Goal: Task Accomplishment & Management: Use online tool/utility

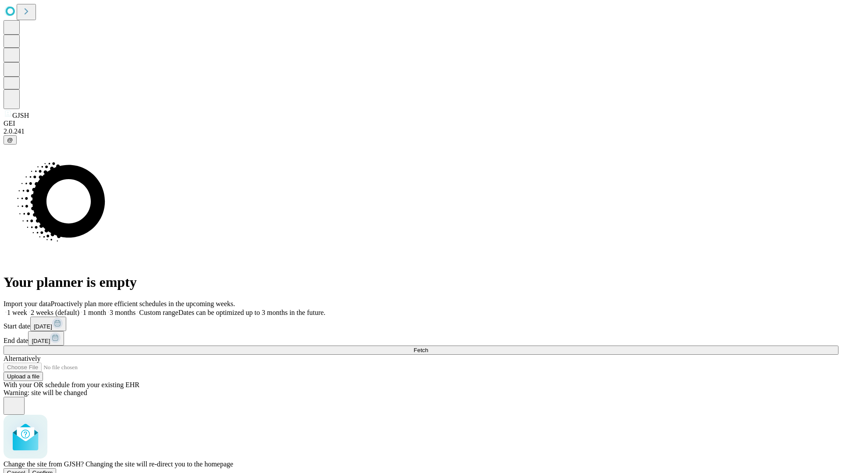
click at [53, 470] on span "Confirm" at bounding box center [42, 473] width 21 height 7
click at [27, 309] on label "1 week" at bounding box center [16, 312] width 24 height 7
click at [428, 347] on span "Fetch" at bounding box center [420, 350] width 14 height 7
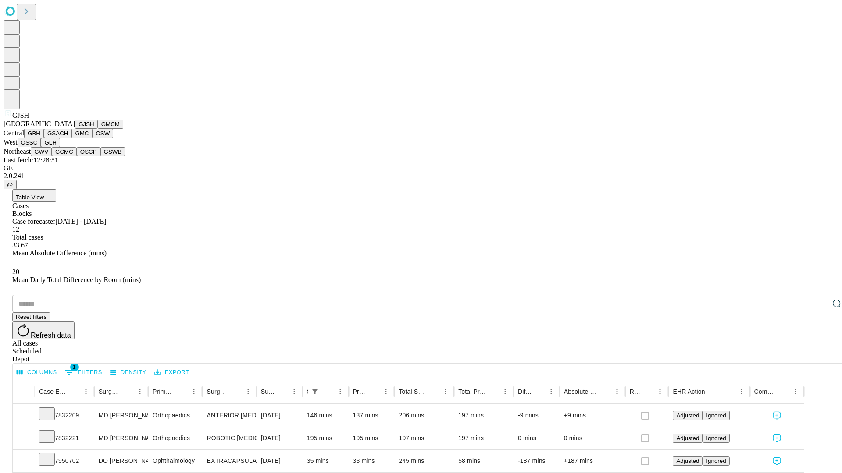
click at [98, 129] on button "GMCM" at bounding box center [110, 124] width 25 height 9
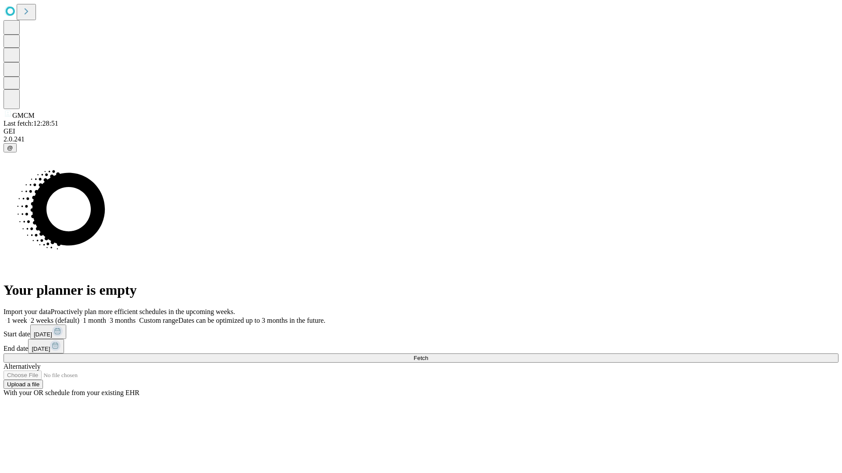
click at [27, 317] on label "1 week" at bounding box center [16, 320] width 24 height 7
click at [428, 355] on span "Fetch" at bounding box center [420, 358] width 14 height 7
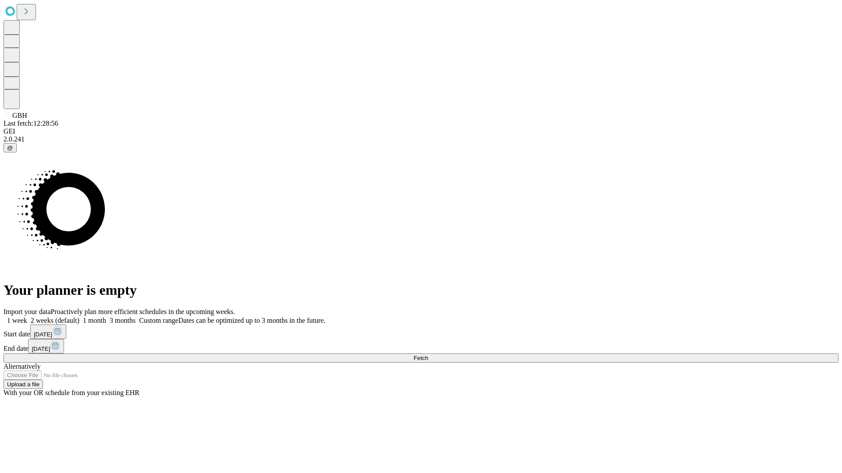
click at [27, 317] on label "1 week" at bounding box center [16, 320] width 24 height 7
click at [428, 355] on span "Fetch" at bounding box center [420, 358] width 14 height 7
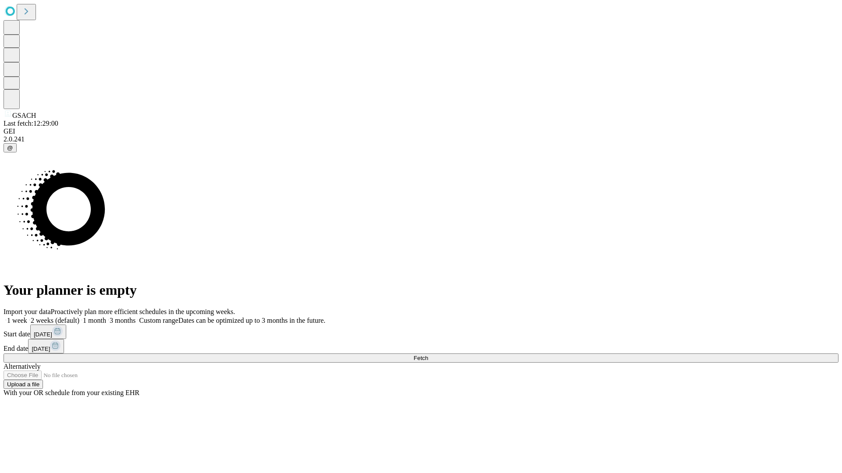
click at [27, 317] on label "1 week" at bounding box center [16, 320] width 24 height 7
click at [428, 355] on span "Fetch" at bounding box center [420, 358] width 14 height 7
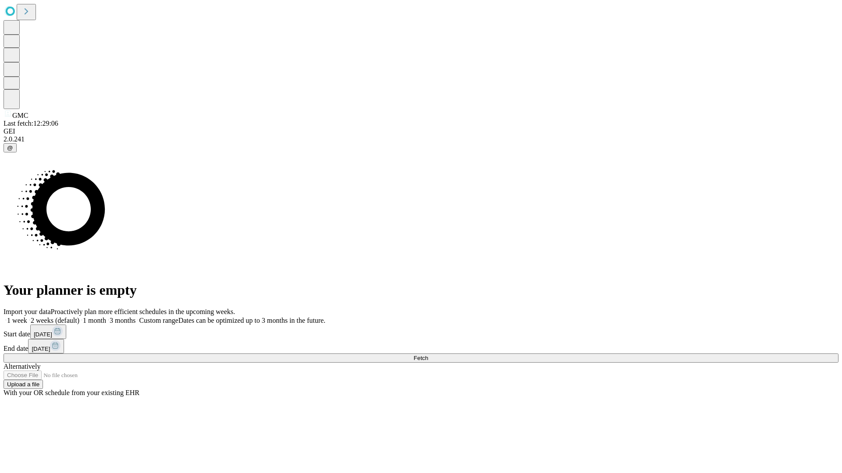
click at [27, 317] on label "1 week" at bounding box center [16, 320] width 24 height 7
click at [428, 355] on span "Fetch" at bounding box center [420, 358] width 14 height 7
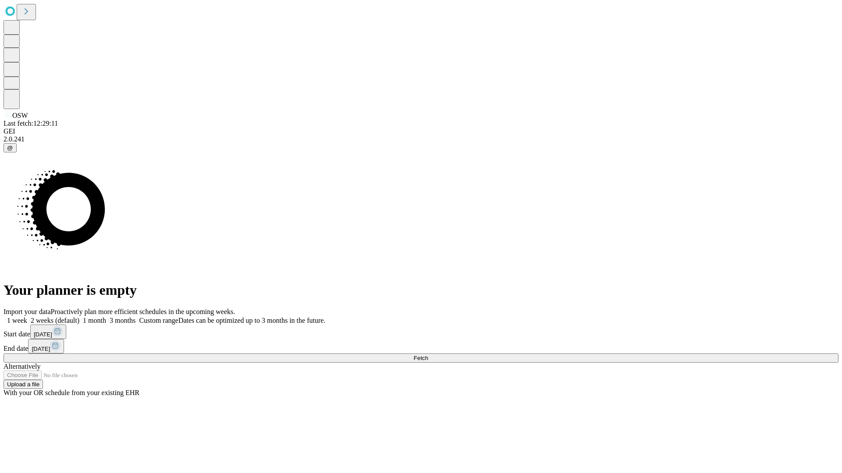
click at [27, 317] on label "1 week" at bounding box center [16, 320] width 24 height 7
click at [428, 355] on span "Fetch" at bounding box center [420, 358] width 14 height 7
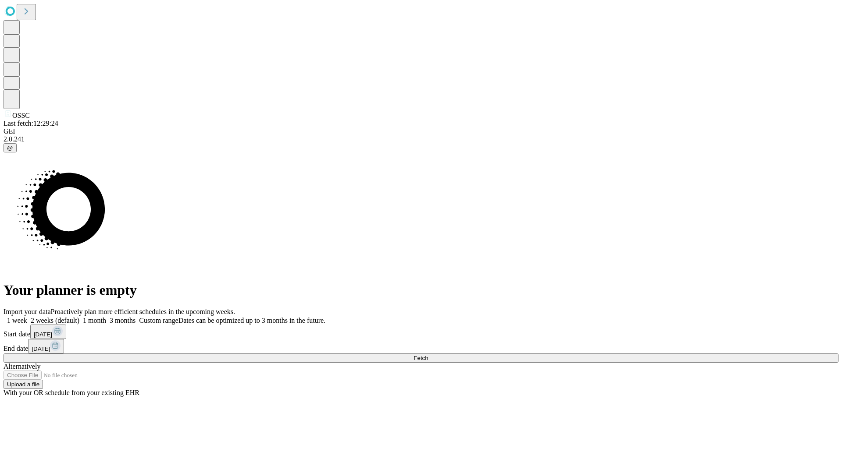
click at [27, 317] on label "1 week" at bounding box center [16, 320] width 24 height 7
click at [428, 355] on span "Fetch" at bounding box center [420, 358] width 14 height 7
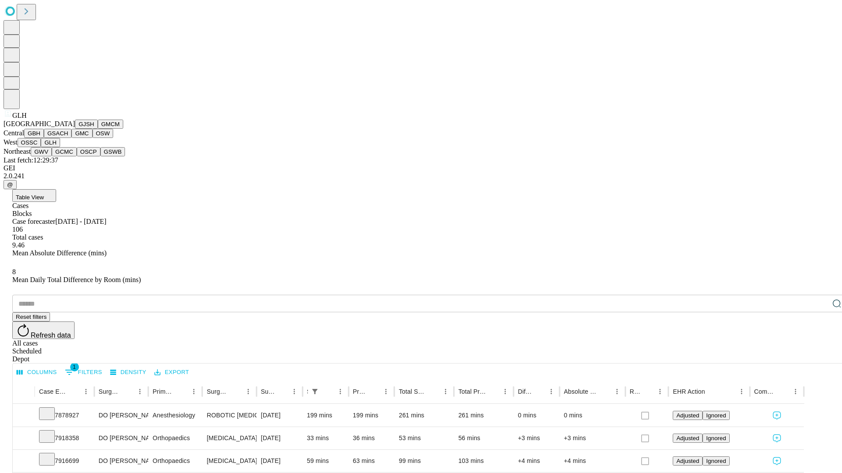
click at [52, 156] on button "GWV" at bounding box center [41, 151] width 21 height 9
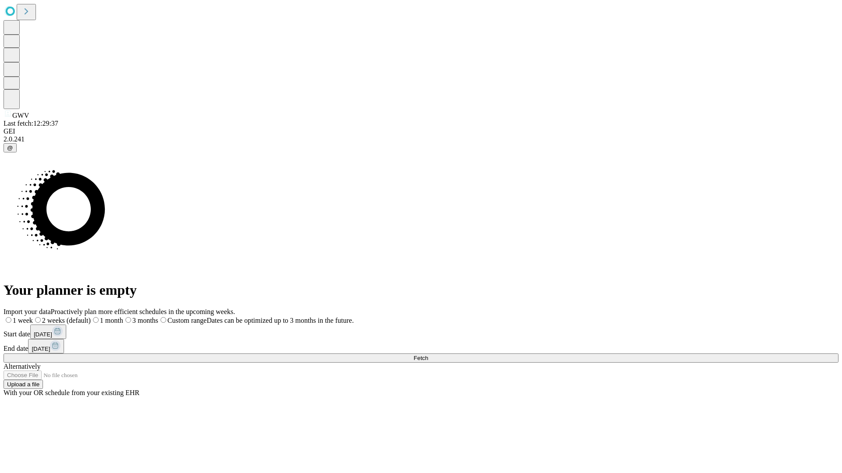
click at [33, 317] on label "1 week" at bounding box center [18, 320] width 29 height 7
click at [428, 355] on span "Fetch" at bounding box center [420, 358] width 14 height 7
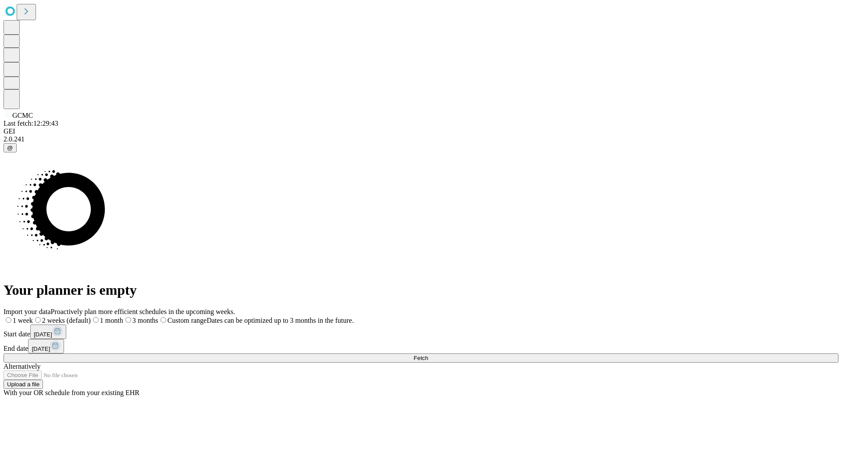
click at [428, 355] on span "Fetch" at bounding box center [420, 358] width 14 height 7
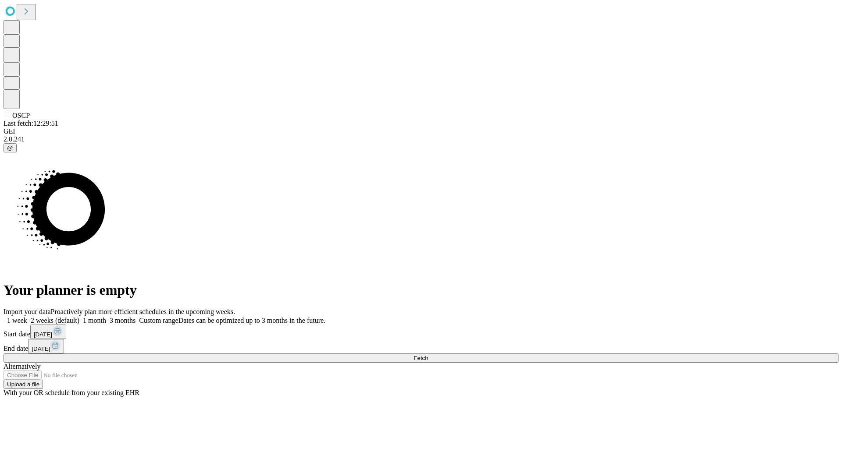
click at [27, 317] on label "1 week" at bounding box center [16, 320] width 24 height 7
click at [428, 355] on span "Fetch" at bounding box center [420, 358] width 14 height 7
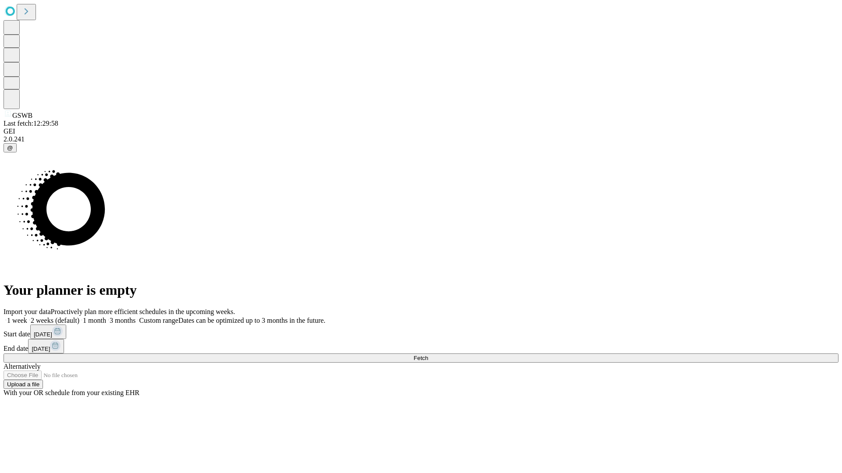
click at [27, 317] on label "1 week" at bounding box center [16, 320] width 24 height 7
click at [428, 355] on span "Fetch" at bounding box center [420, 358] width 14 height 7
